Goal: Information Seeking & Learning: Learn about a topic

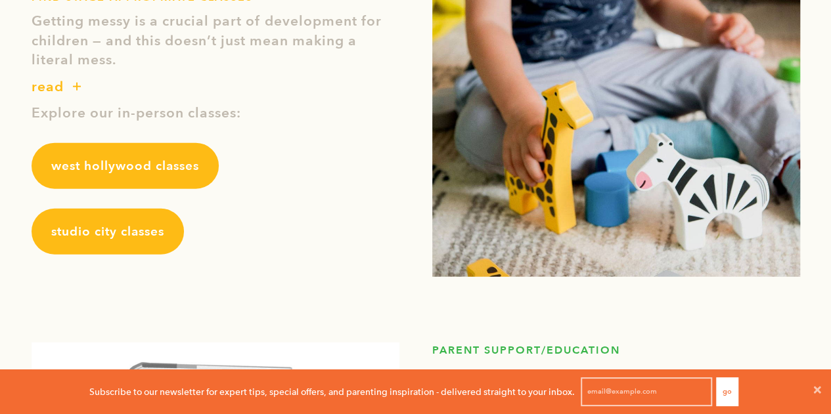
scroll to position [1641, 0]
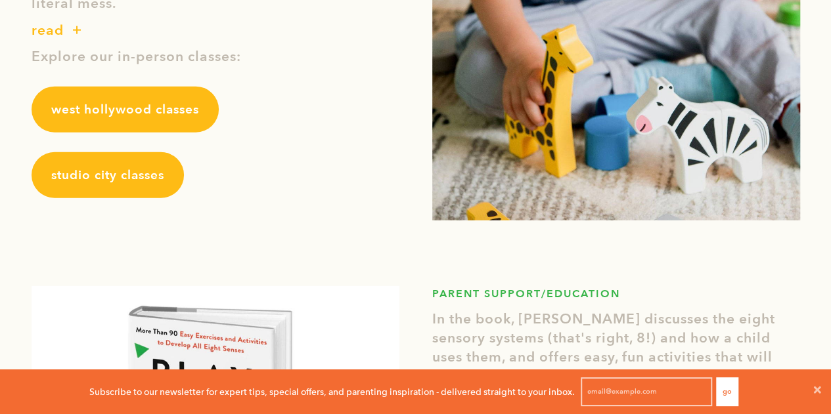
click at [142, 175] on span "studio city classes" at bounding box center [107, 175] width 113 height 17
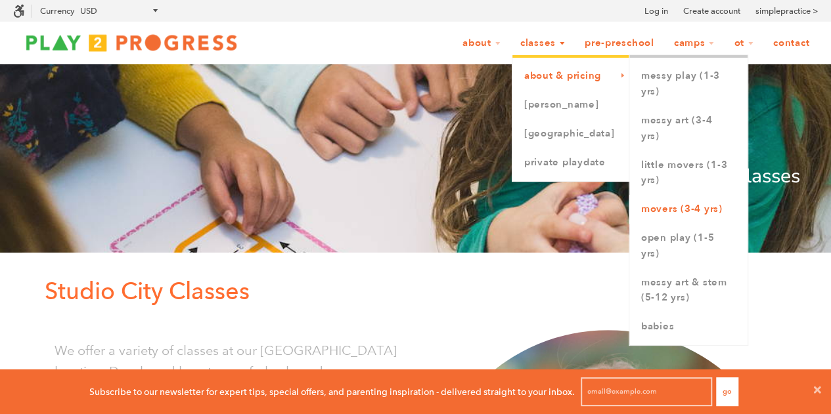
click at [671, 208] on link "Movers (3-4 yrs)" at bounding box center [688, 209] width 118 height 29
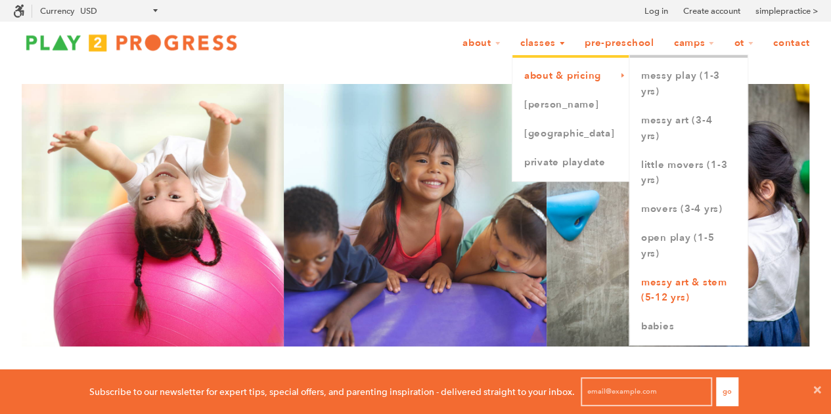
click at [680, 292] on link "Messy Art & STEM (5-12 yrs)" at bounding box center [688, 291] width 118 height 45
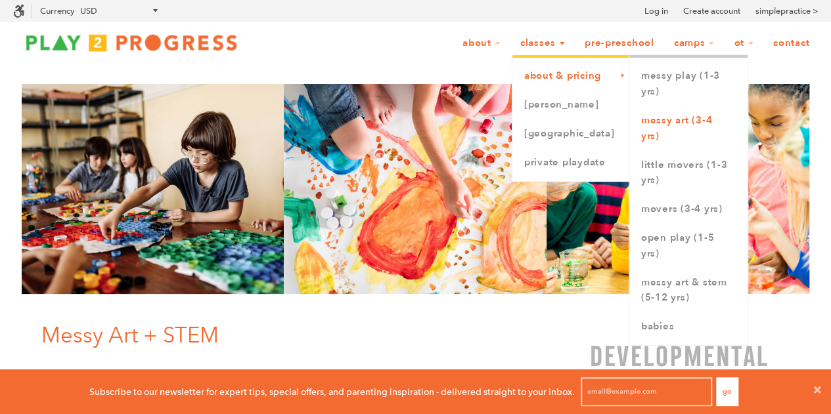
click at [664, 130] on link "Messy Art (3-4 yrs)" at bounding box center [688, 128] width 118 height 45
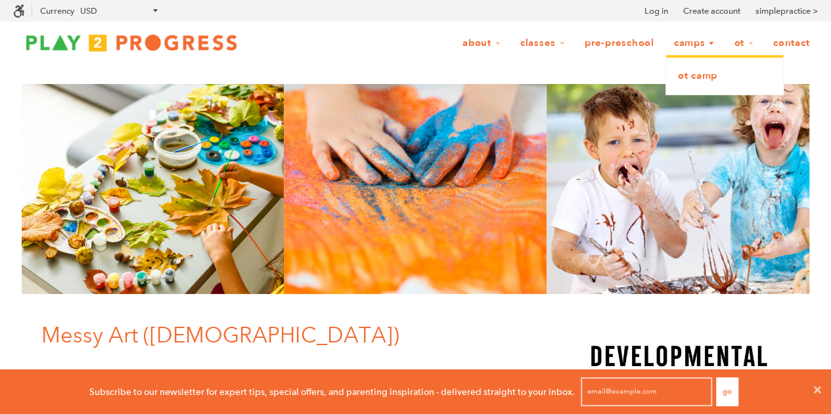
click at [689, 77] on link "OT Camp" at bounding box center [724, 76] width 117 height 29
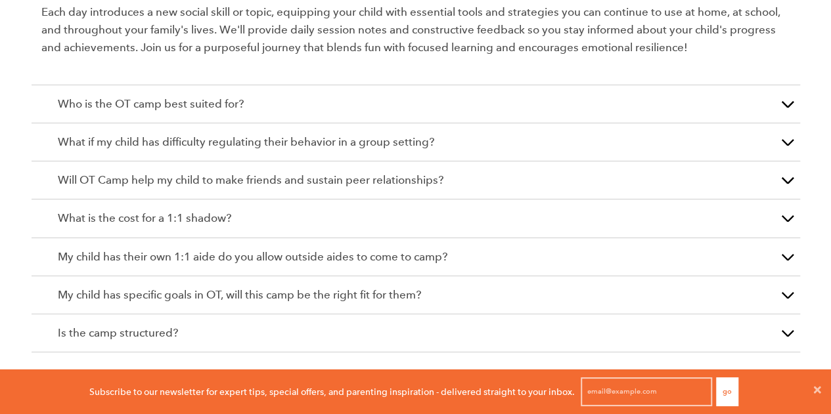
scroll to position [2420, 0]
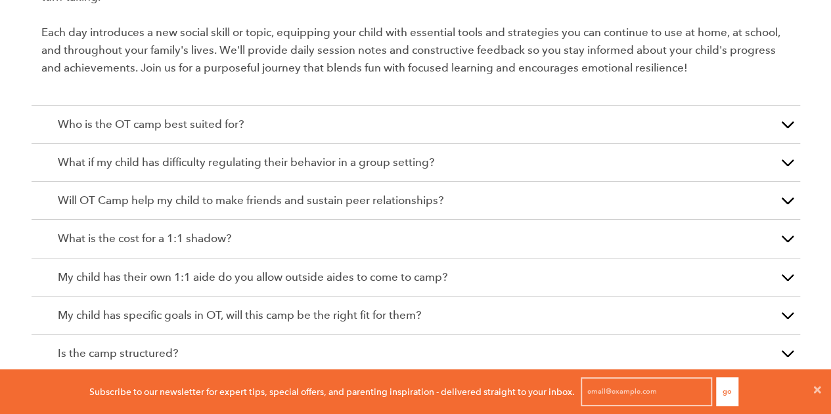
click at [372, 116] on p "Who is the OT camp best suited for?" at bounding box center [416, 125] width 716 height 18
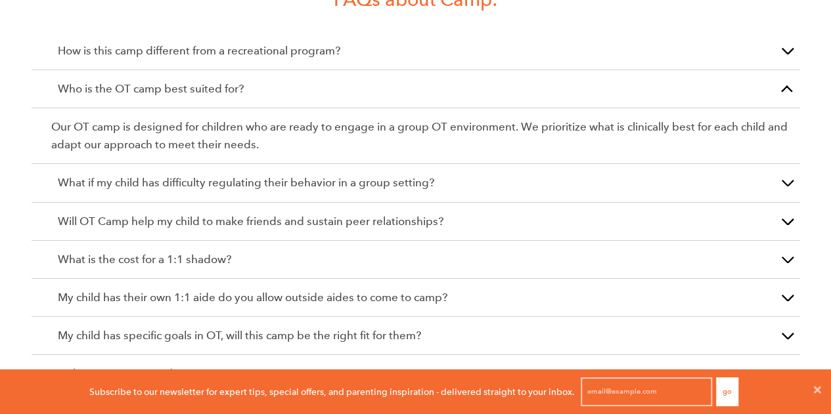
scroll to position [2114, 0]
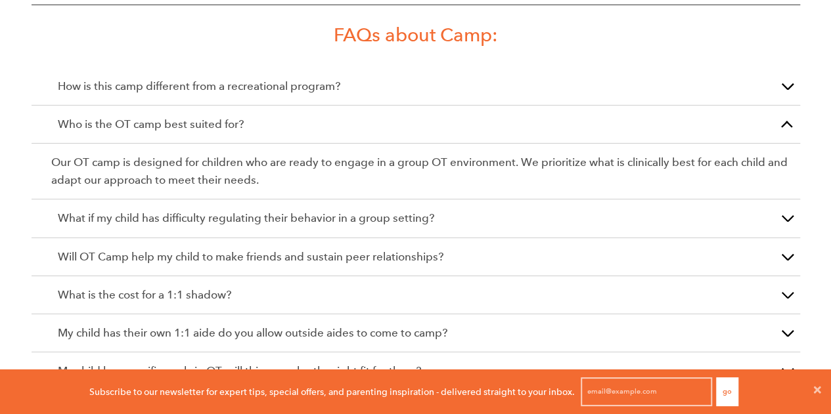
click at [360, 209] on p "What if my child has difficulty regulating their behavior in a group setting?" at bounding box center [416, 218] width 716 height 18
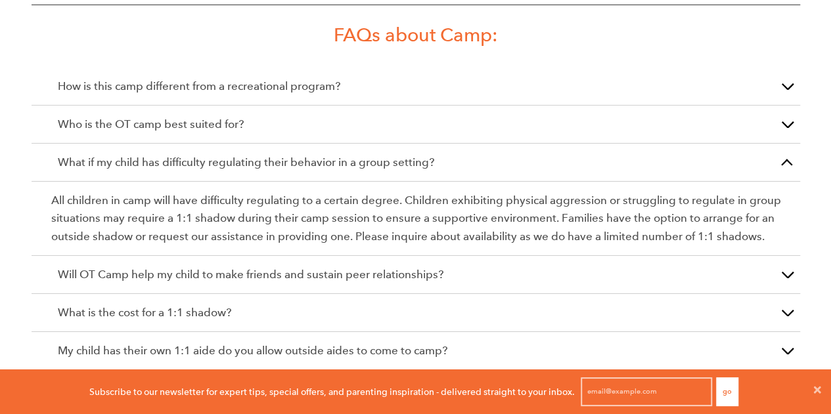
click at [381, 294] on div "What is the cost for a 1:1 shadow?" at bounding box center [416, 313] width 768 height 38
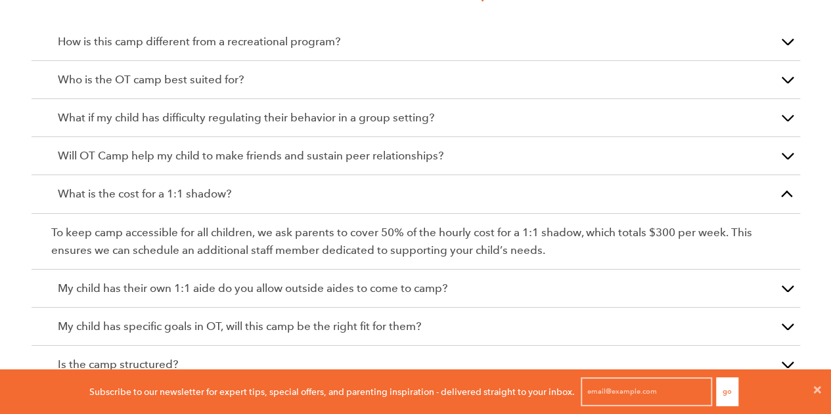
scroll to position [2180, 0]
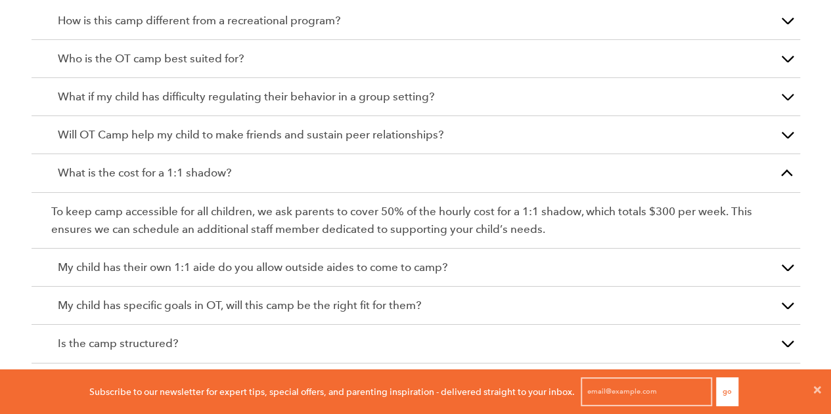
click at [391, 259] on p "My child has their own 1:1 aide do you allow outside aides to come to camp?" at bounding box center [416, 268] width 716 height 18
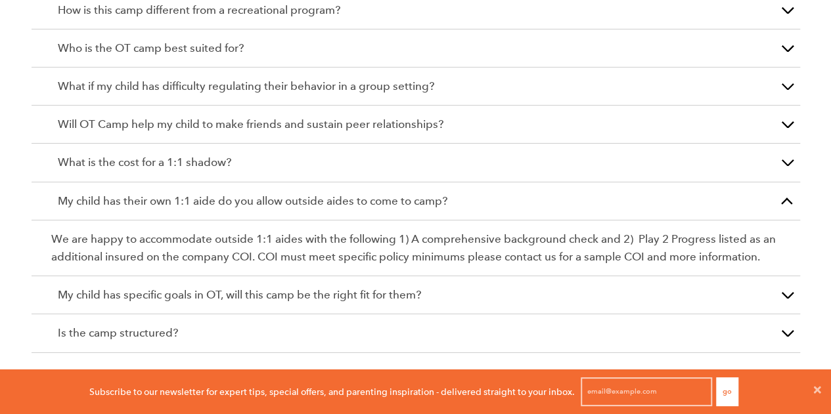
scroll to position [2255, 0]
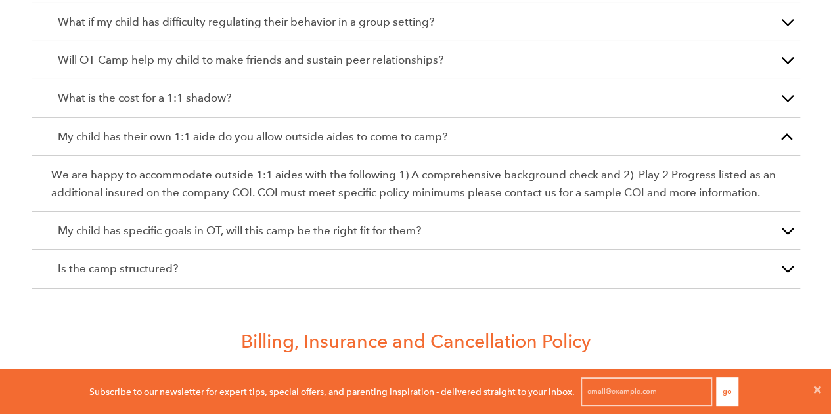
click at [385, 222] on p "My child has specific goals in OT, will this camp be the right fit for them?" at bounding box center [416, 231] width 716 height 18
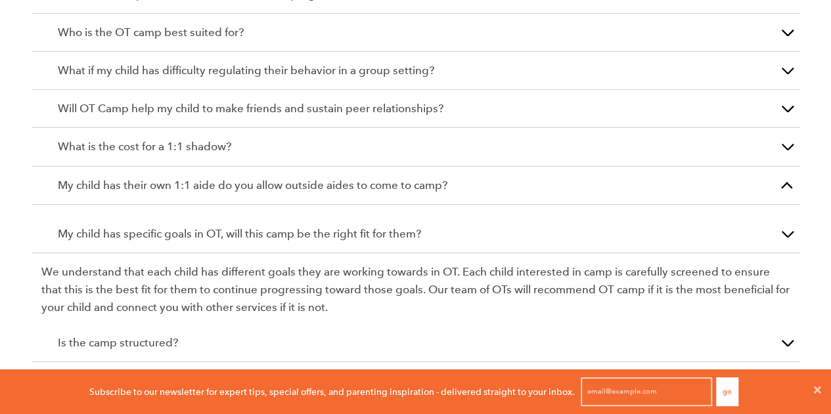
scroll to position [2199, 0]
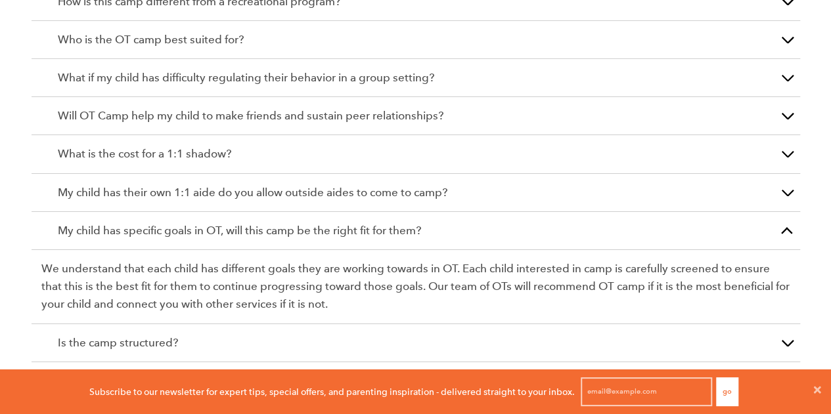
click at [350, 334] on p "Is the camp structured?" at bounding box center [416, 343] width 716 height 18
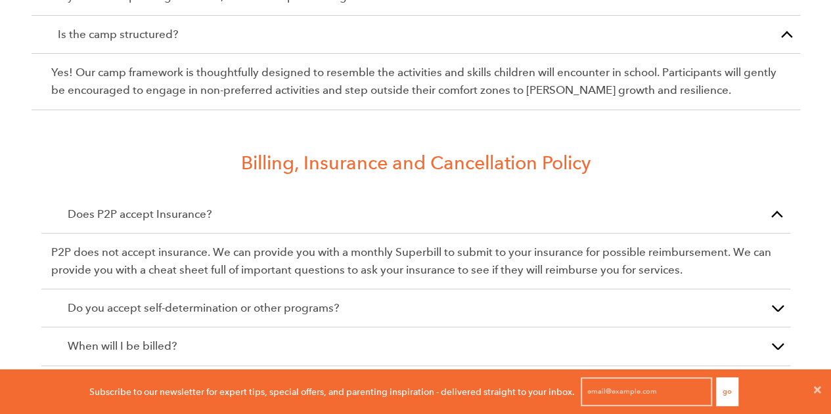
scroll to position [2454, 0]
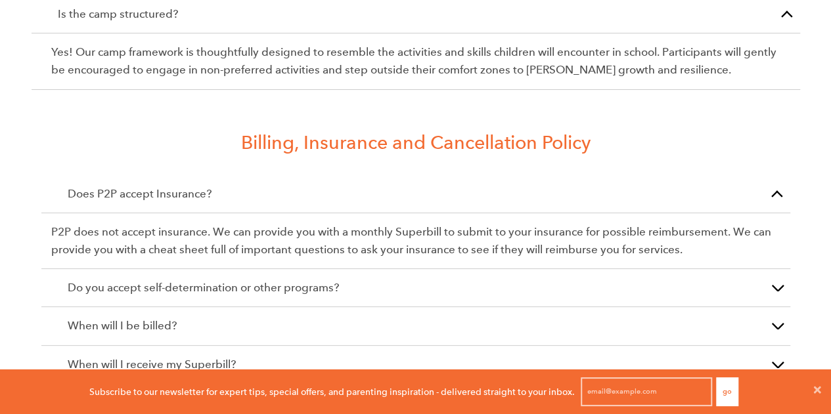
click at [349, 279] on p "Do you accept self-determination or other programs?" at bounding box center [416, 288] width 696 height 18
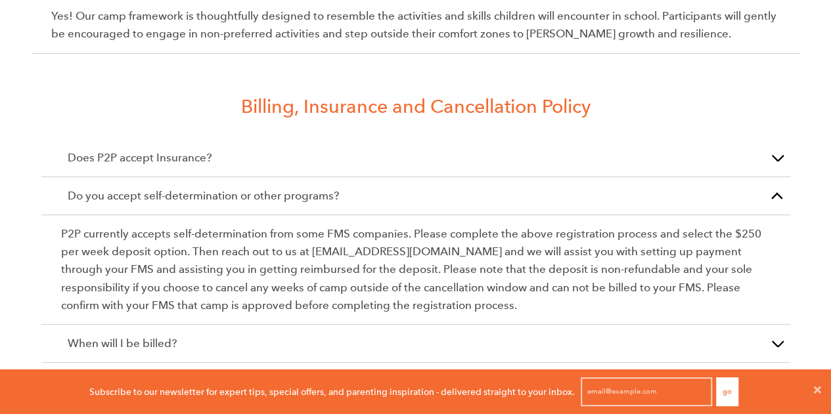
scroll to position [2519, 0]
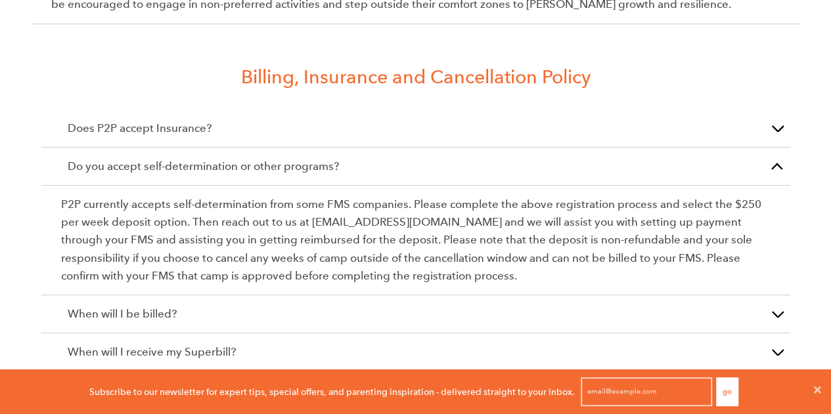
click at [405, 305] on p "When will I be billed?" at bounding box center [416, 314] width 696 height 18
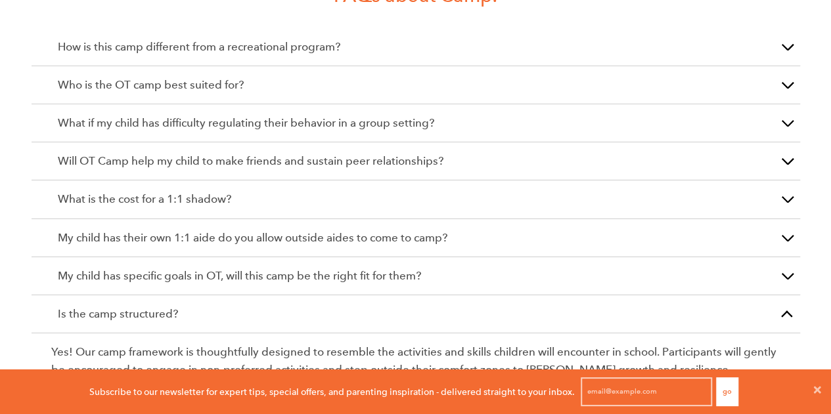
scroll to position [2125, 0]
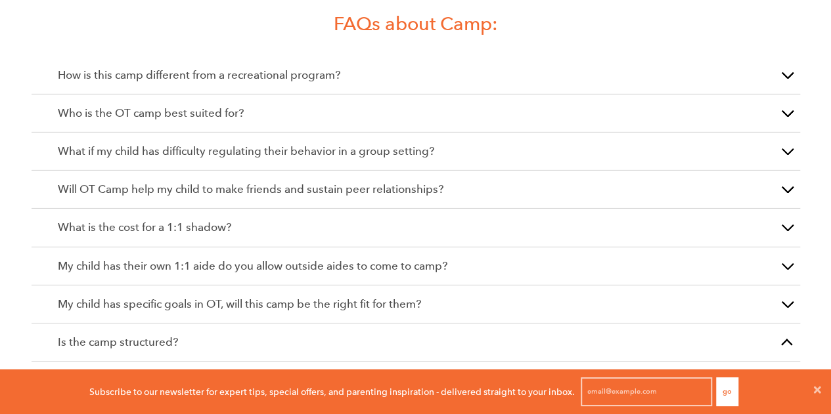
click at [369, 104] on p "Who is the OT camp best suited for?" at bounding box center [416, 113] width 716 height 18
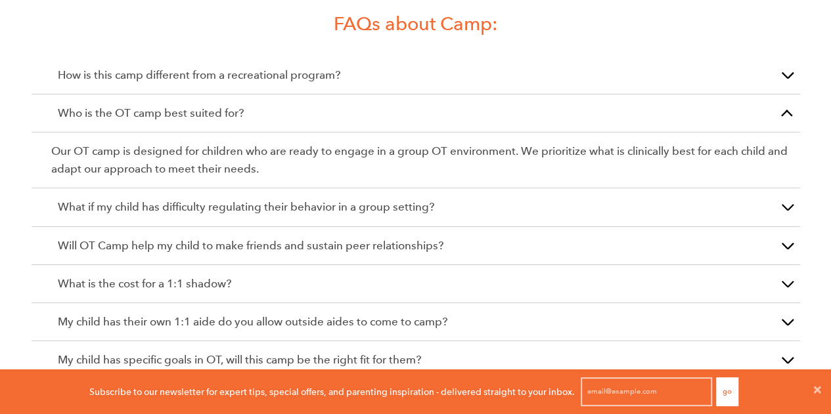
click at [380, 198] on p "What if my child has difficulty regulating their behavior in a group setting?" at bounding box center [416, 207] width 716 height 18
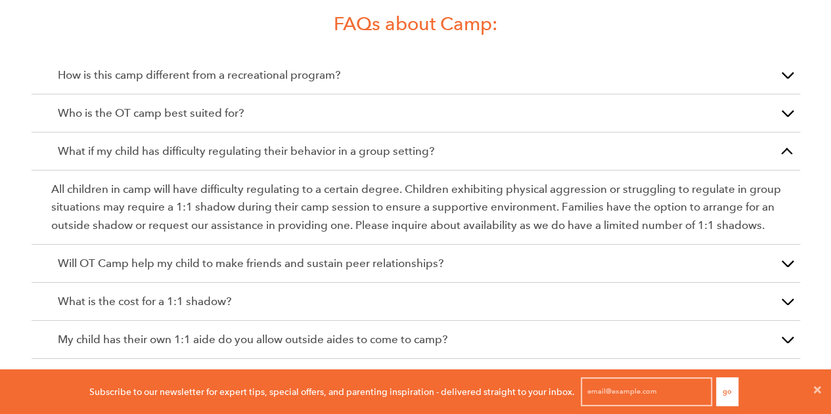
click at [377, 66] on p "How is this camp different from a recreational program?" at bounding box center [416, 75] width 716 height 18
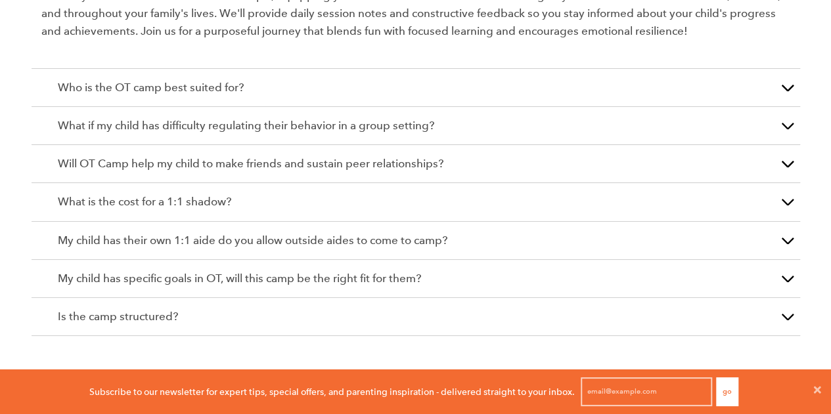
scroll to position [2454, 0]
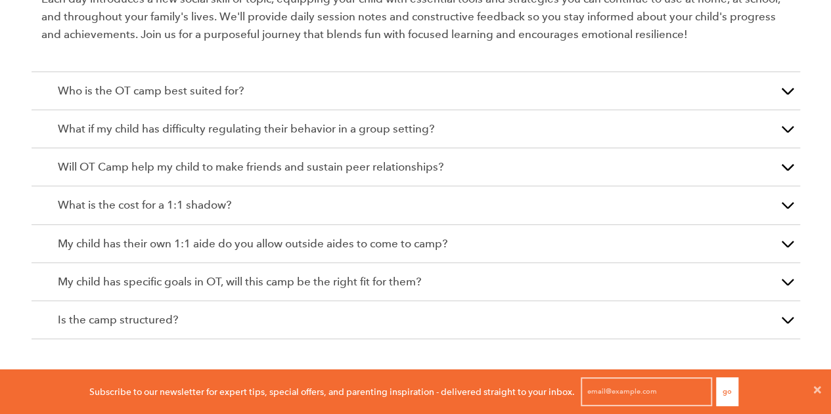
click at [372, 158] on p "Will OT Camp help my child to make friends and sustain peer relationships?" at bounding box center [416, 167] width 716 height 18
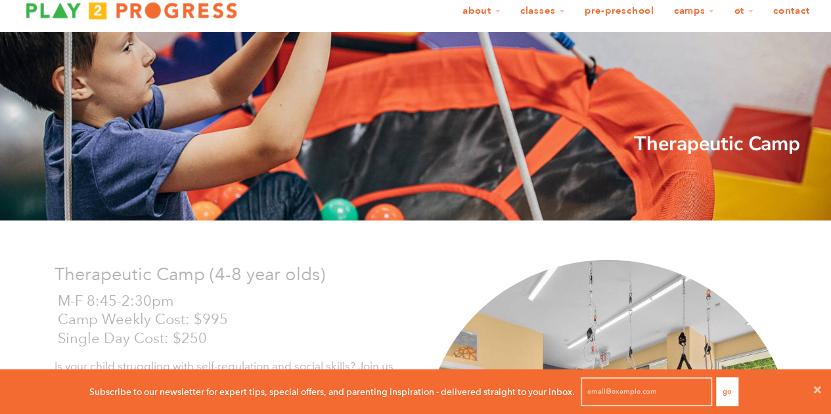
scroll to position [0, 0]
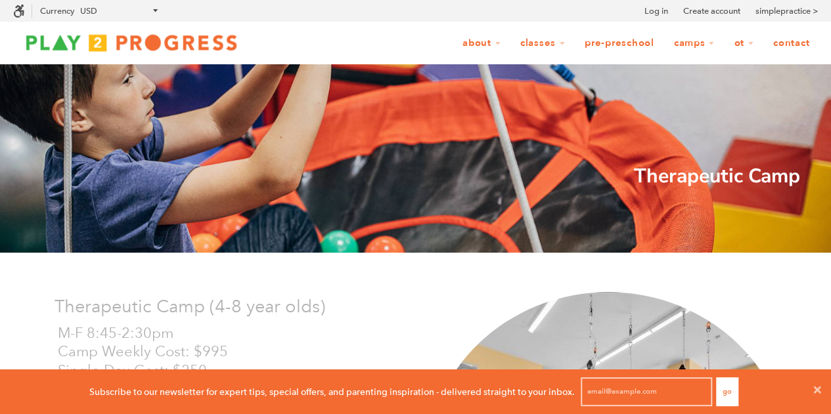
click at [611, 42] on link "Pre-Preschool" at bounding box center [619, 43] width 87 height 25
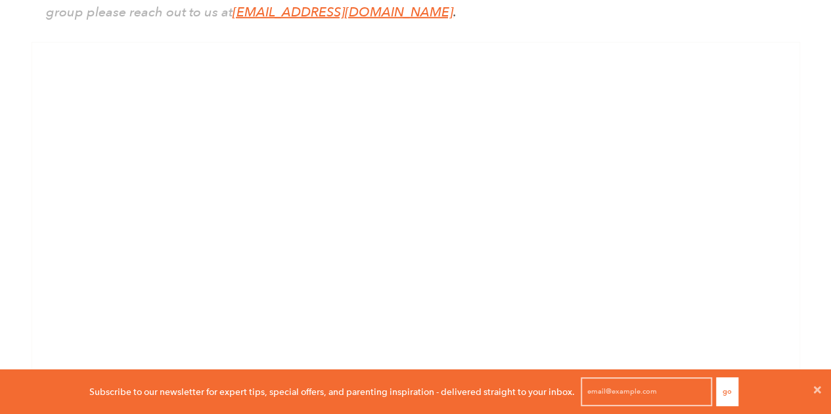
scroll to position [2222, 0]
